Goal: Task Accomplishment & Management: Contribute content

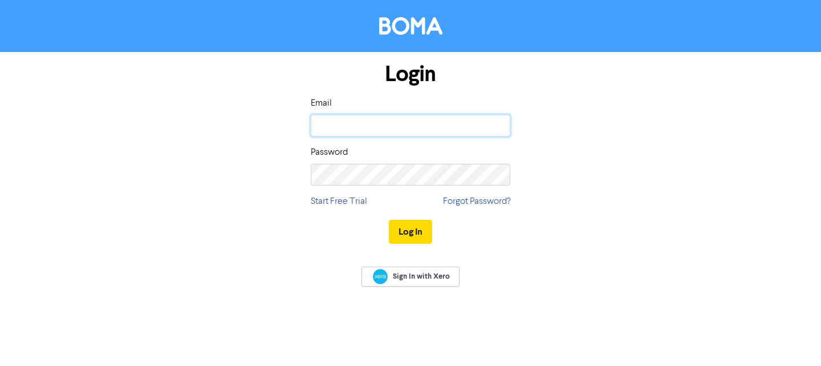
click at [328, 127] on input "email" at bounding box center [411, 126] width 200 height 22
type input "[EMAIL_ADDRESS][DOMAIN_NAME]"
click at [389, 220] on button "Log In" at bounding box center [410, 232] width 43 height 24
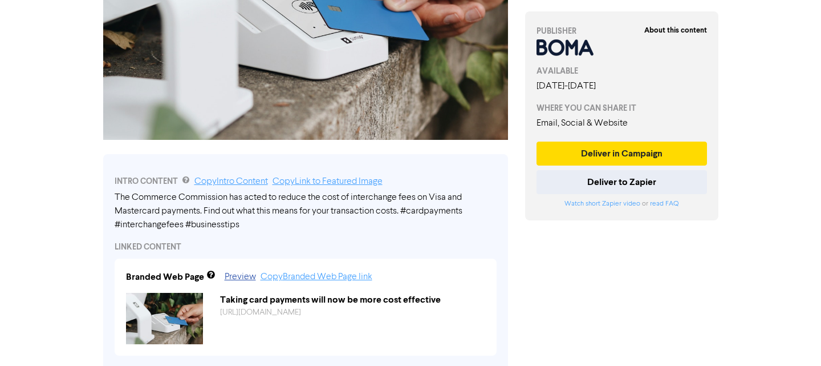
scroll to position [228, 0]
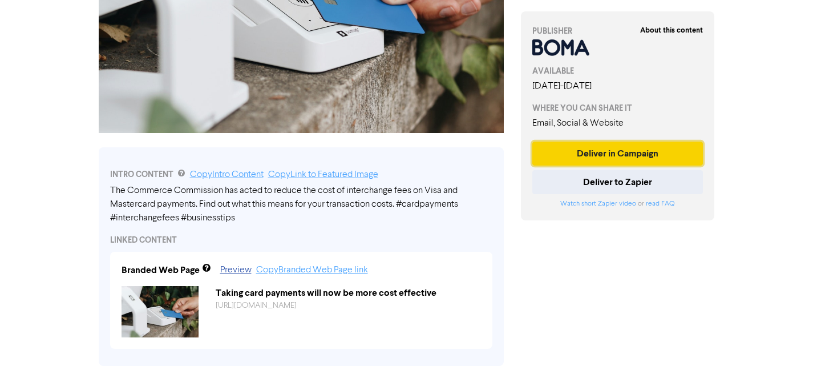
click at [583, 148] on button "Deliver in Campaign" at bounding box center [617, 153] width 171 height 24
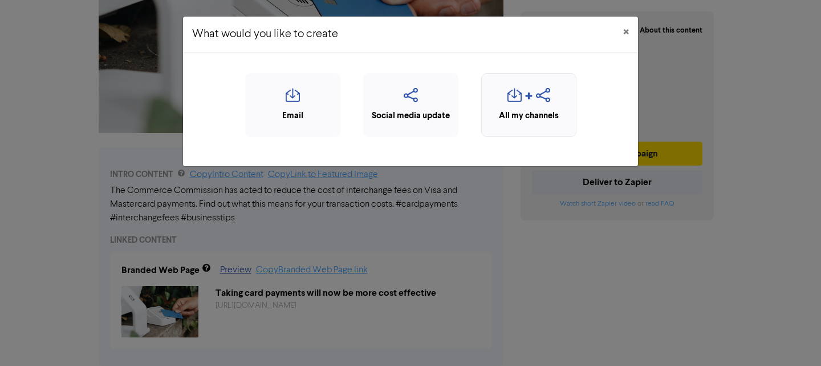
click at [528, 95] on icon "button" at bounding box center [529, 99] width 9 height 14
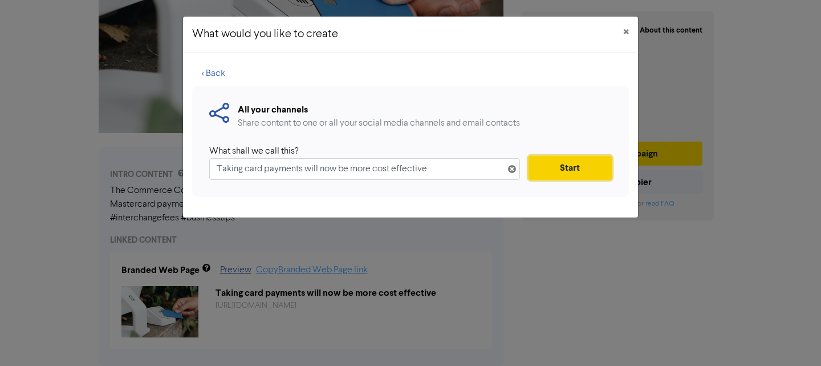
click at [587, 164] on button "Start" at bounding box center [570, 168] width 83 height 24
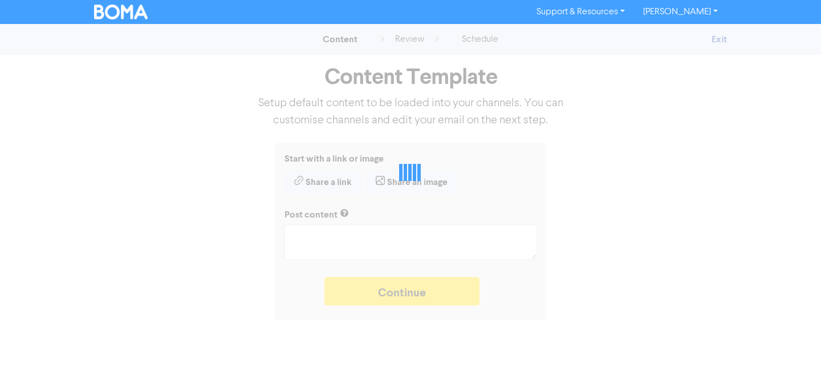
type textarea "x"
type textarea "The Commerce Commission has acted to reduce the cost of interchange fees on Vis…"
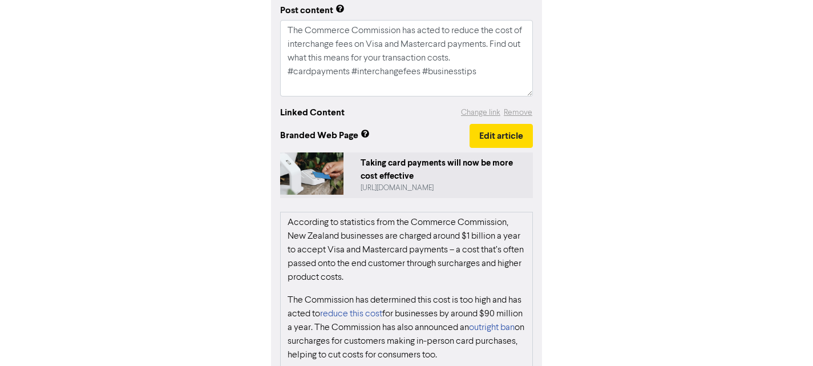
scroll to position [114, 0]
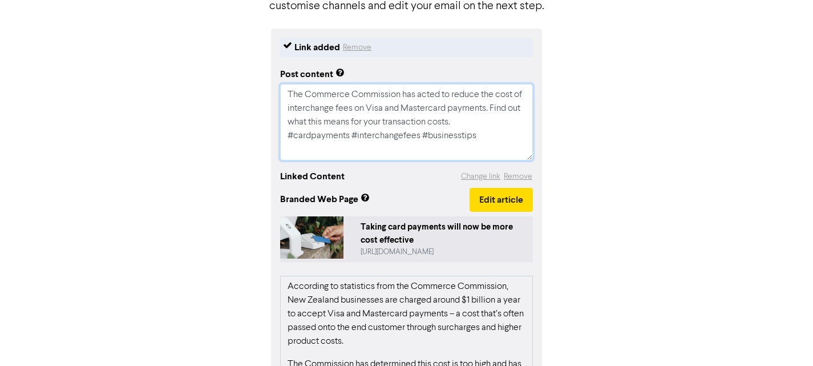
click at [472, 121] on textarea "The Commerce Commission has acted to reduce the cost of interchange fees on Vis…" at bounding box center [406, 122] width 253 height 76
type textarea "x"
type textarea "The Commerce Commission has acted to reduce the cost of interchange fees on Vis…"
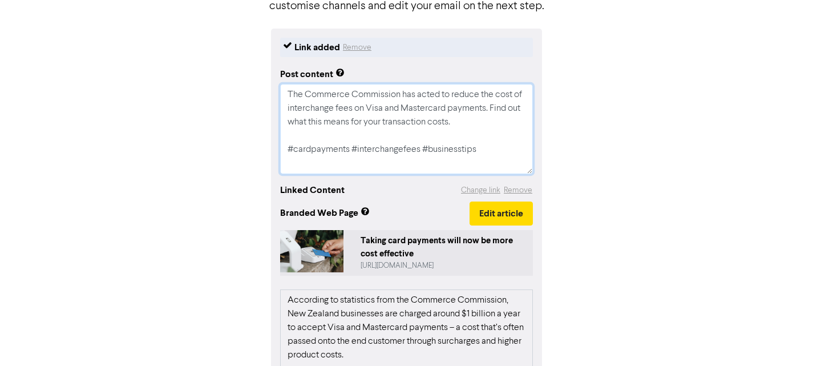
type textarea "x"
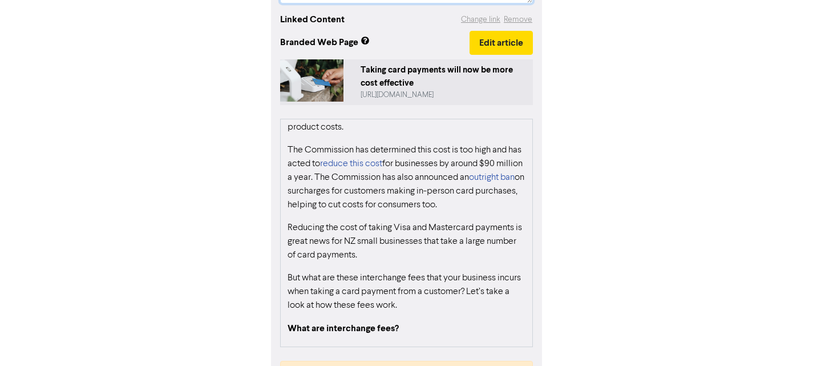
scroll to position [285, 0]
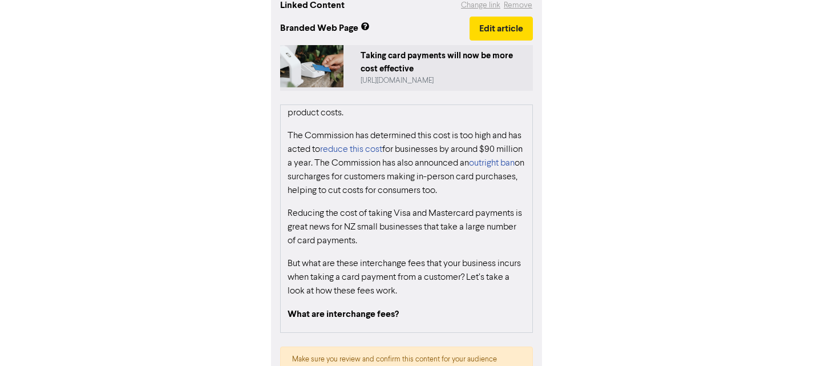
type textarea "The Commerce Commission has acted to reduce the cost of interchange fees on Vis…"
click at [394, 187] on p "The Commission has determined this cost is too high and has acted to reduce thi…" at bounding box center [406, 163] width 238 height 68
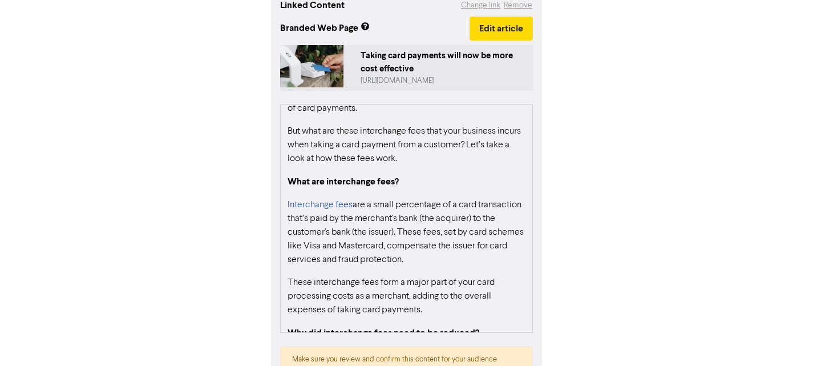
scroll to position [482, 0]
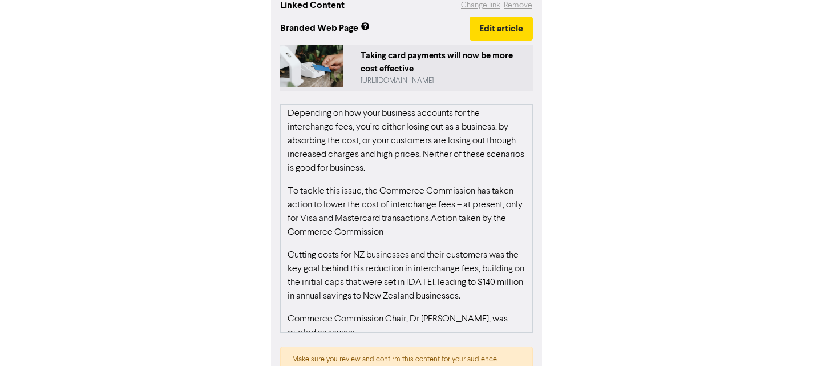
click at [479, 239] on p "To tackle this issue, the Commerce Commission has taken action to lower the cos…" at bounding box center [406, 211] width 238 height 55
click at [459, 239] on p "To tackle this issue, the Commerce Commission has taken action to lower the cos…" at bounding box center [406, 211] width 238 height 55
click at [508, 26] on button "Edit article" at bounding box center [500, 29] width 63 height 24
